Goal: Navigation & Orientation: Find specific page/section

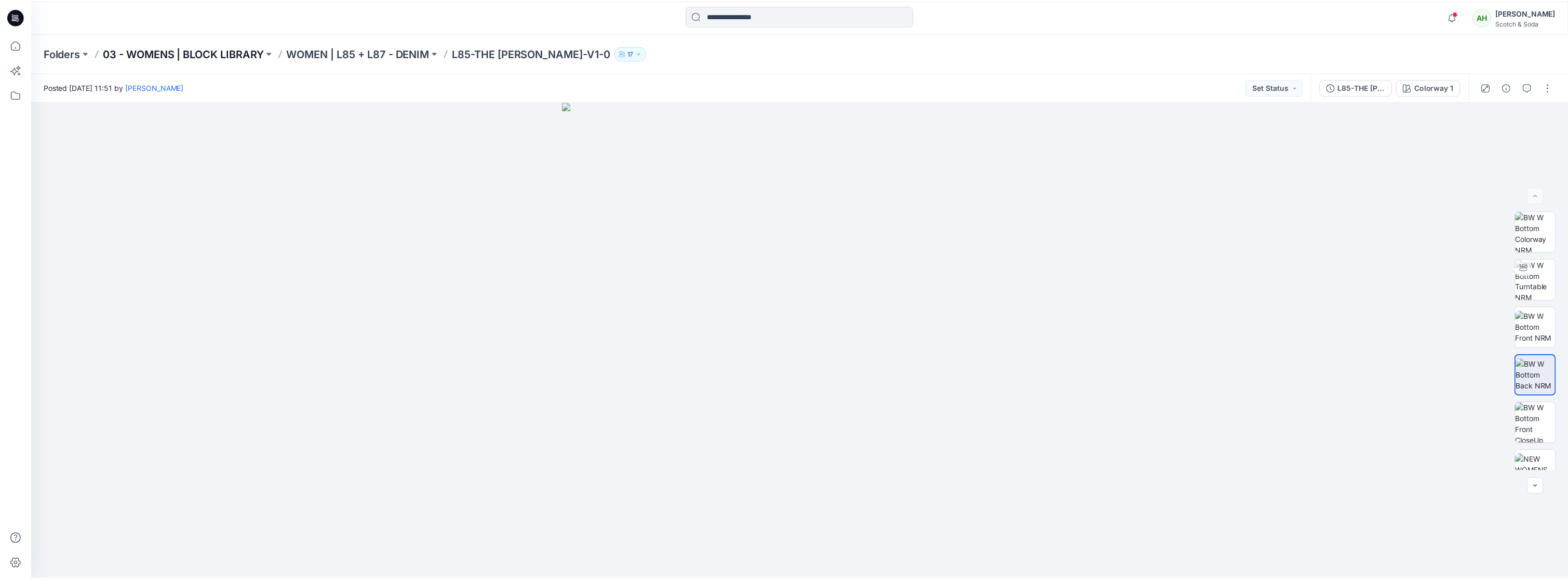
scroll to position [369, 0]
click at [151, 51] on p "03 - WOMENS | BLOCK LIBRARY" at bounding box center [184, 52] width 161 height 14
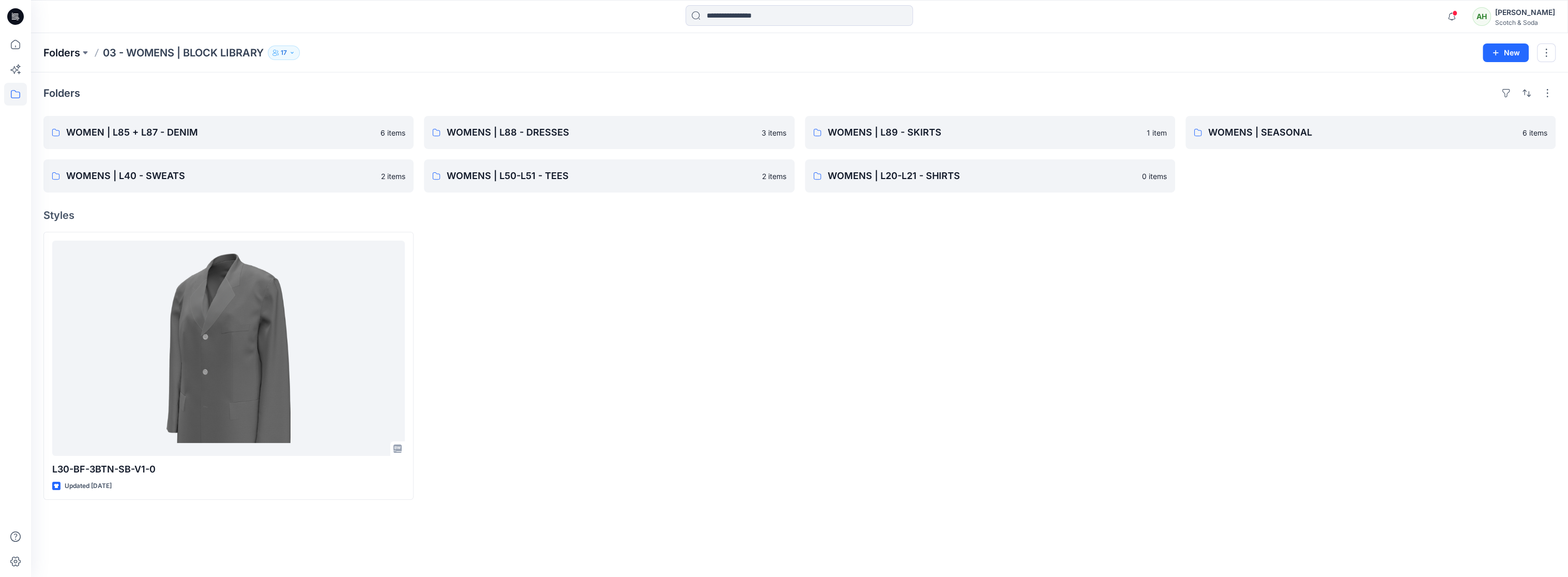
click at [78, 55] on p "Folders" at bounding box center [62, 52] width 37 height 14
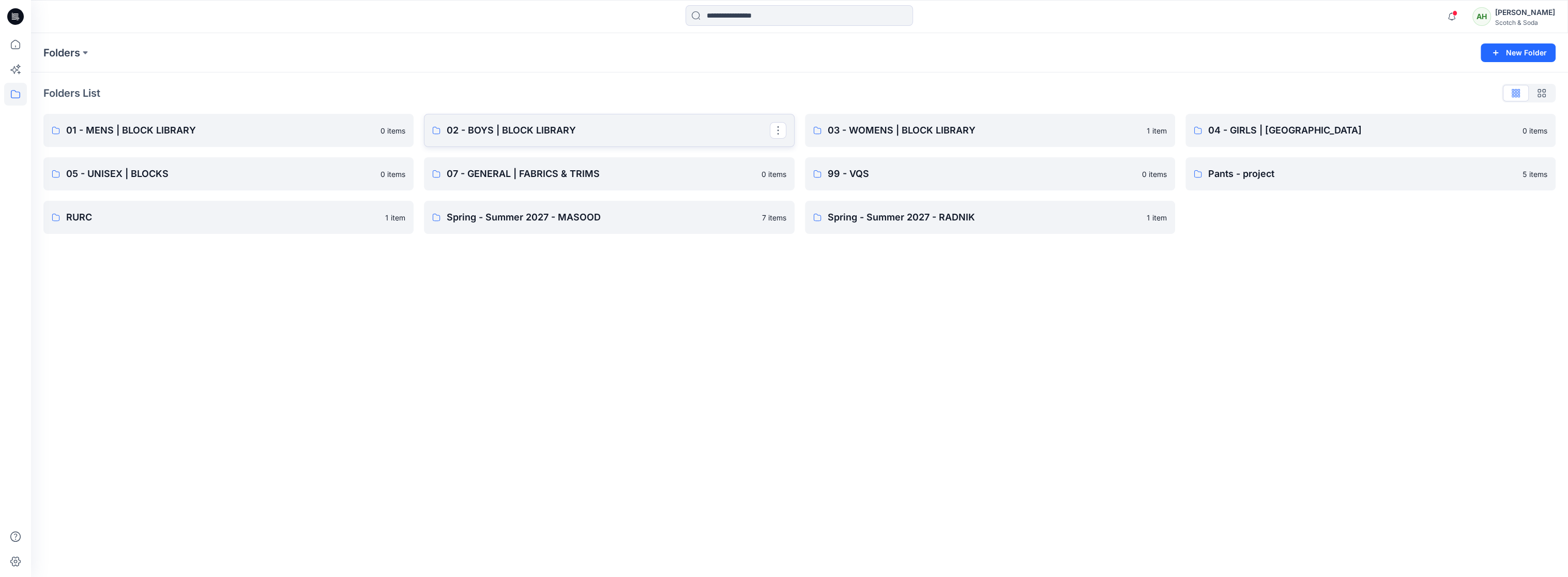
click at [505, 133] on p "02 - BOYS | BLOCK LIBRARY" at bounding box center [607, 130] width 322 height 14
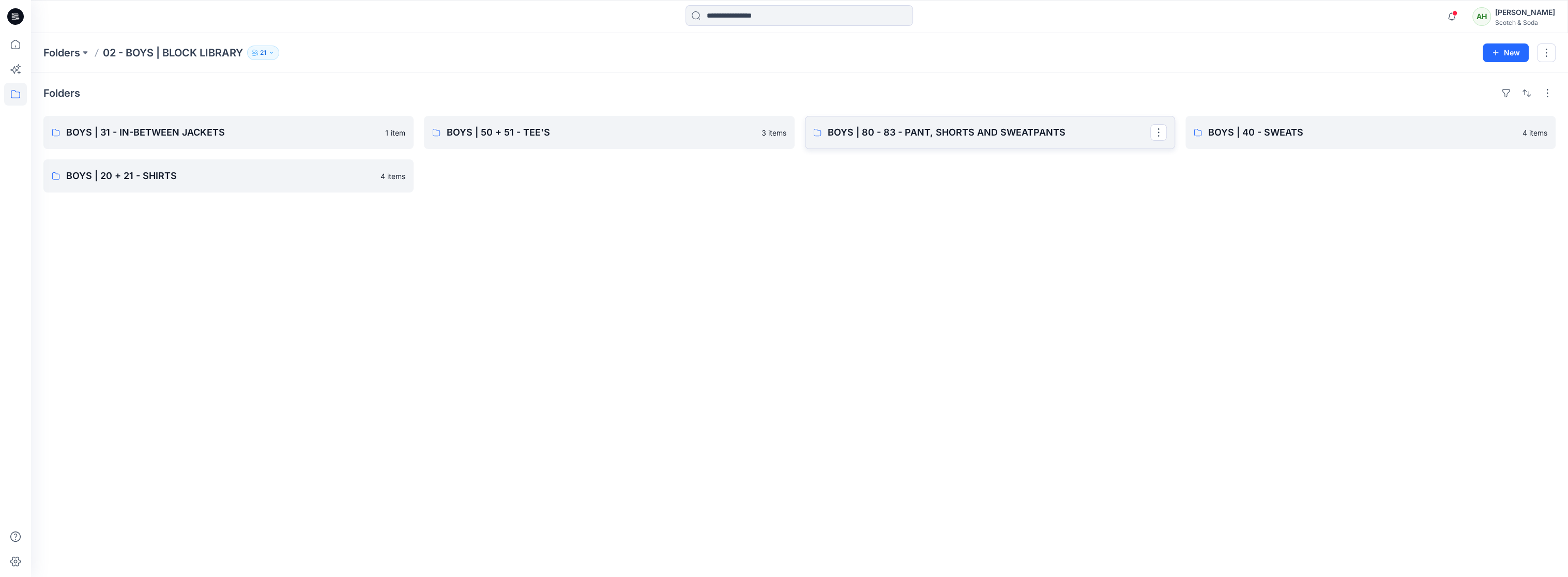
click at [909, 134] on p "BOYS | 80 - 83 - PANT, SHORTS AND SWEATPANTS" at bounding box center [989, 132] width 322 height 14
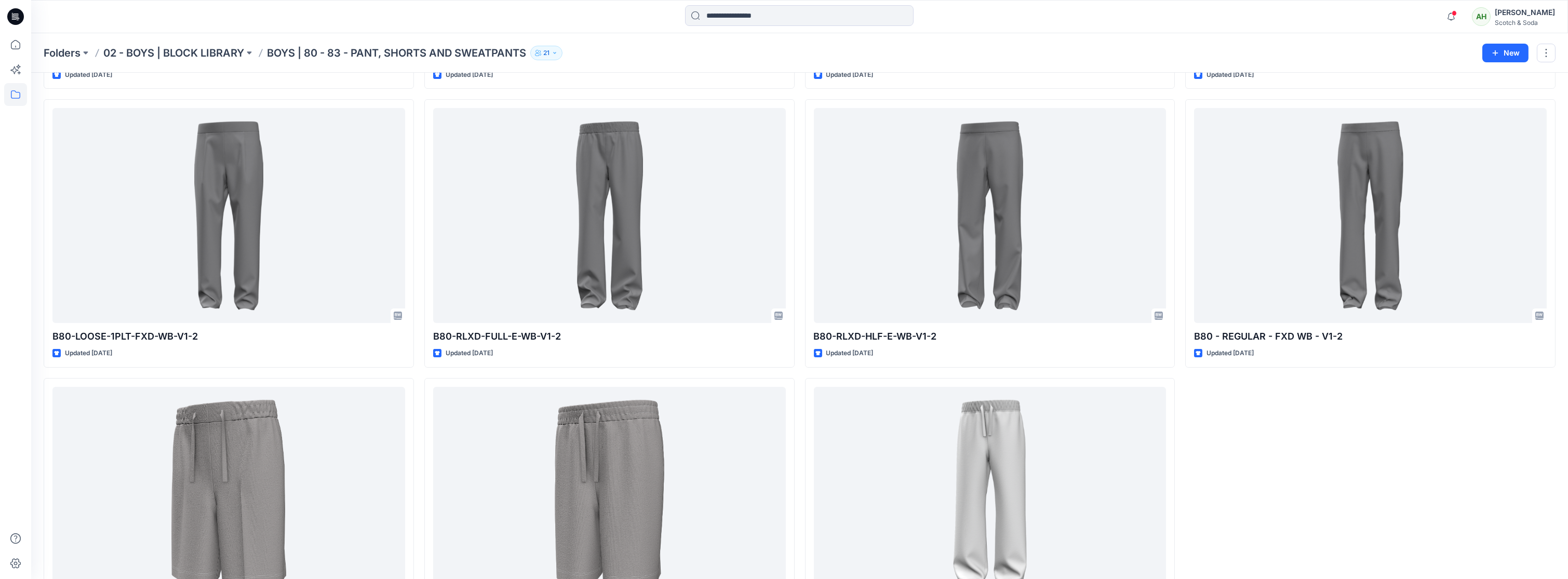
scroll to position [374, 0]
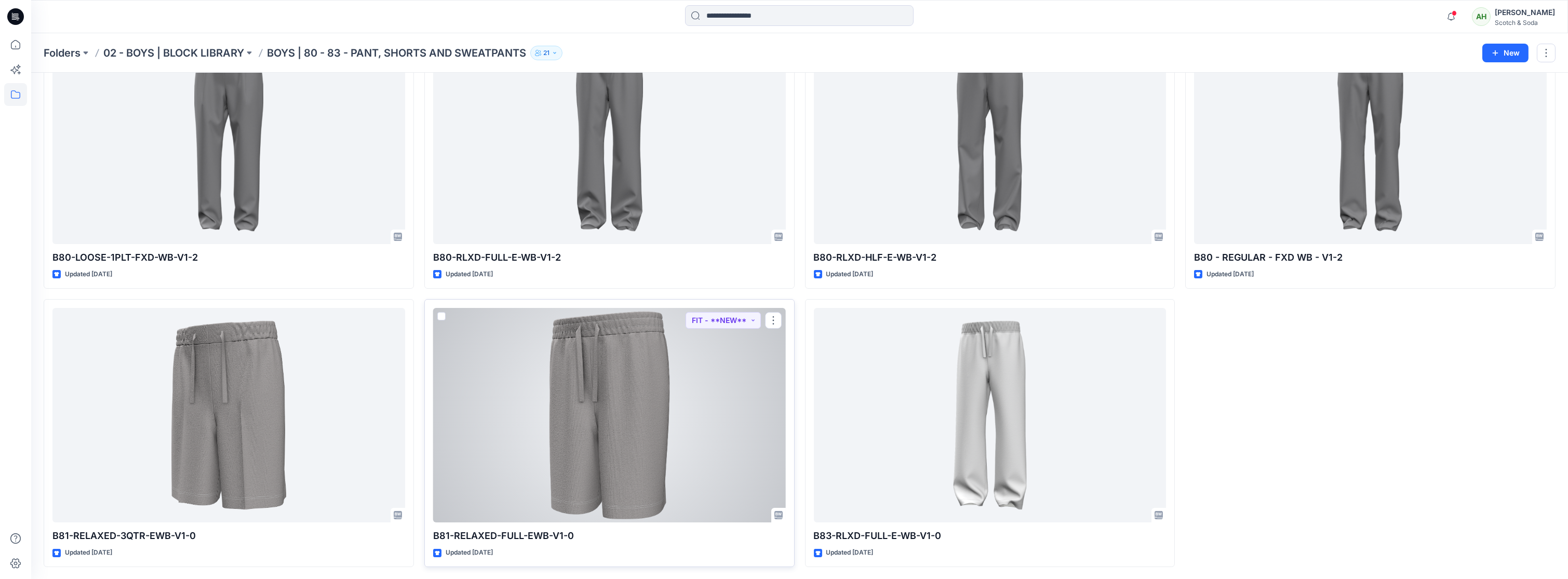
click at [721, 427] on div at bounding box center [609, 416] width 353 height 215
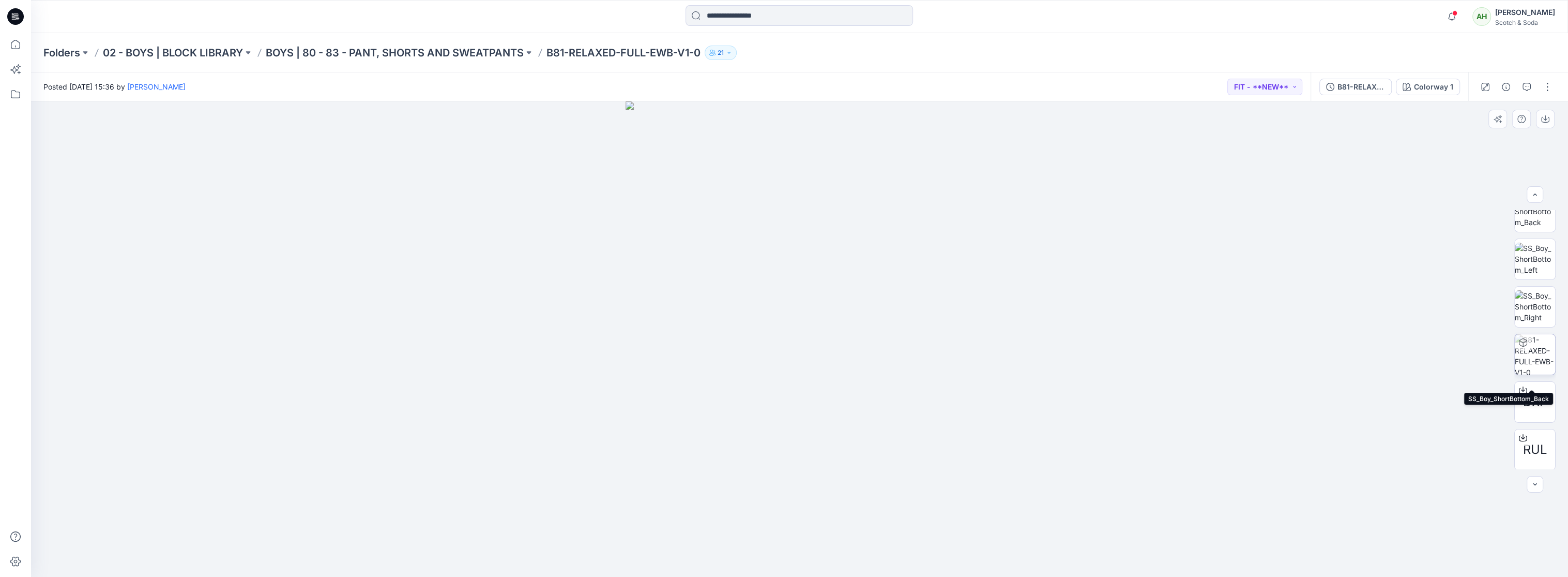
scroll to position [163, 0]
